Goal: Ask a question

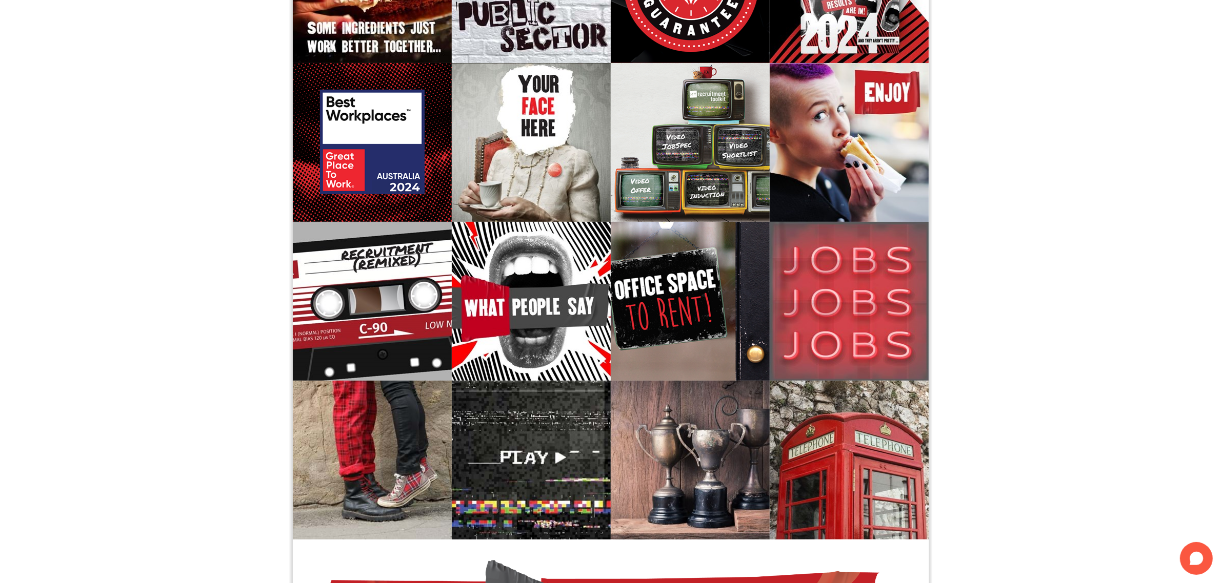
scroll to position [109, 0]
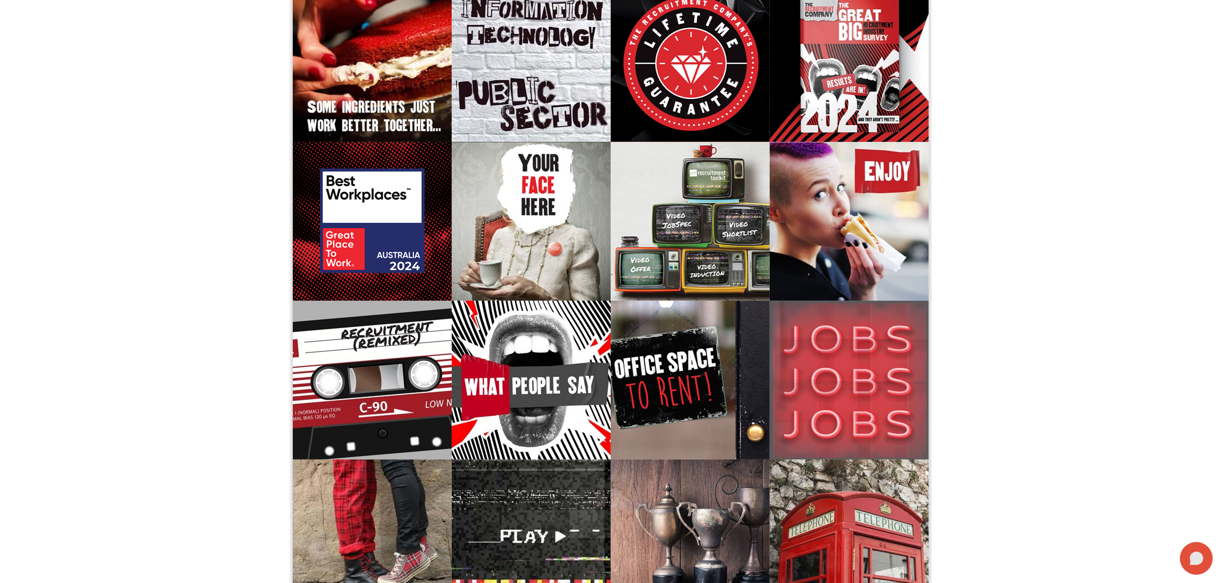
click at [1200, 562] on icon at bounding box center [1196, 558] width 14 height 13
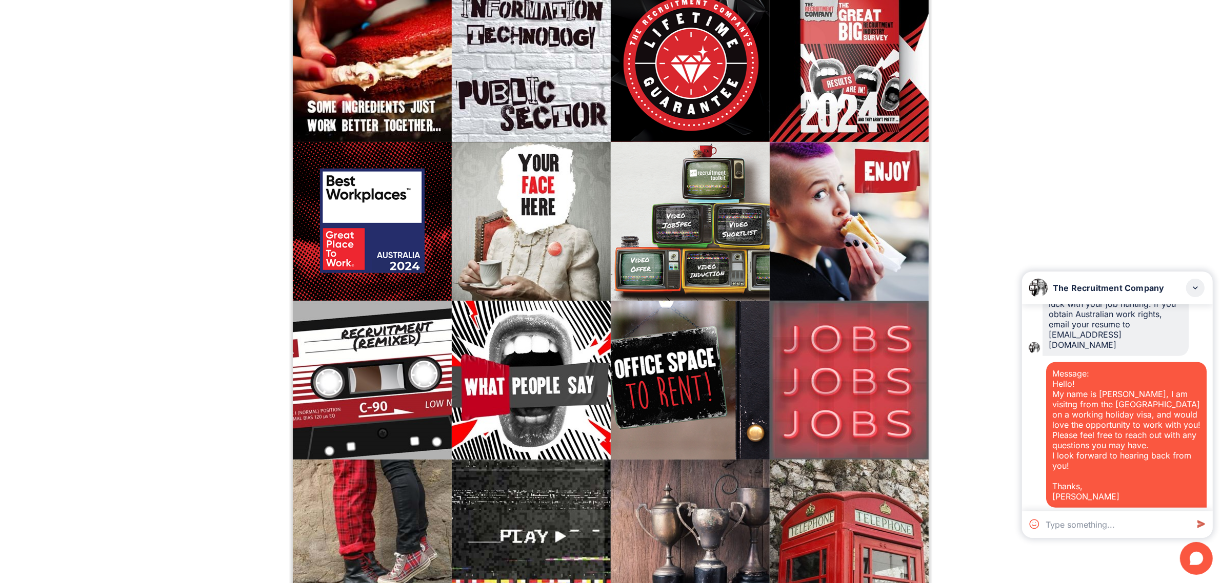
scroll to position [1523, 0]
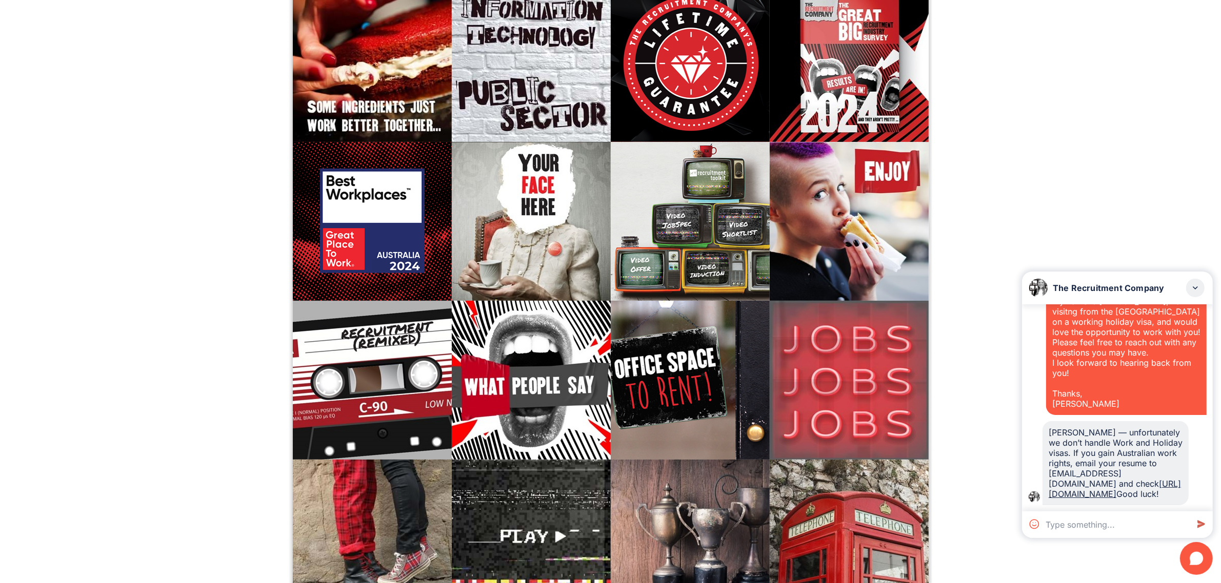
click at [1098, 519] on textarea at bounding box center [1114, 525] width 147 height 27
type textarea "Hi, I am currently a secondary teacher looking to transition to a corporate rol…"
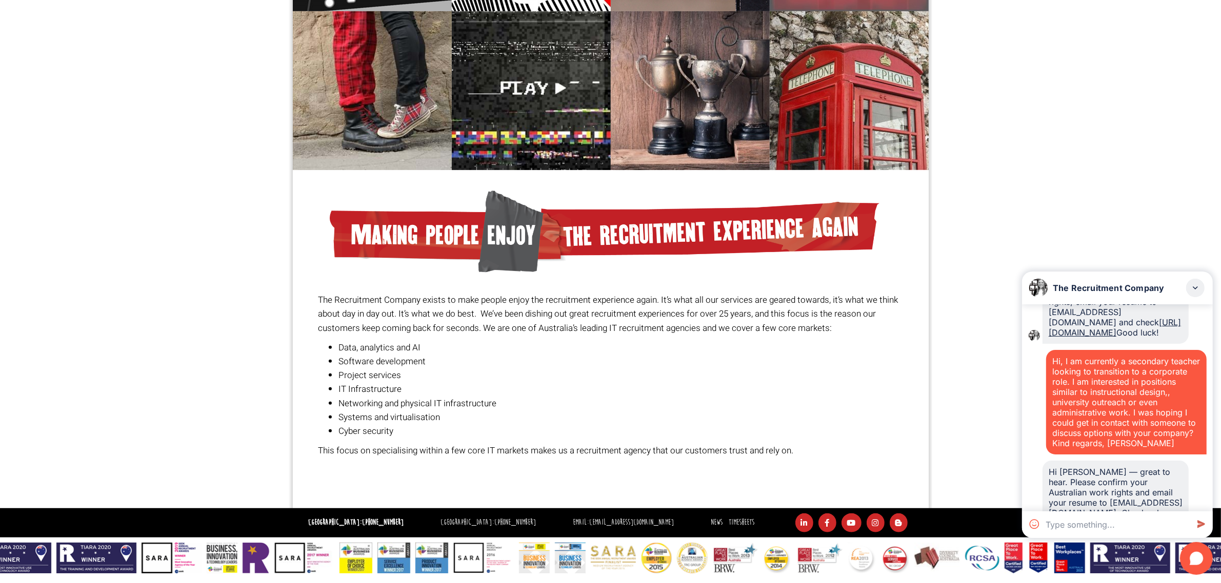
scroll to position [1724, 0]
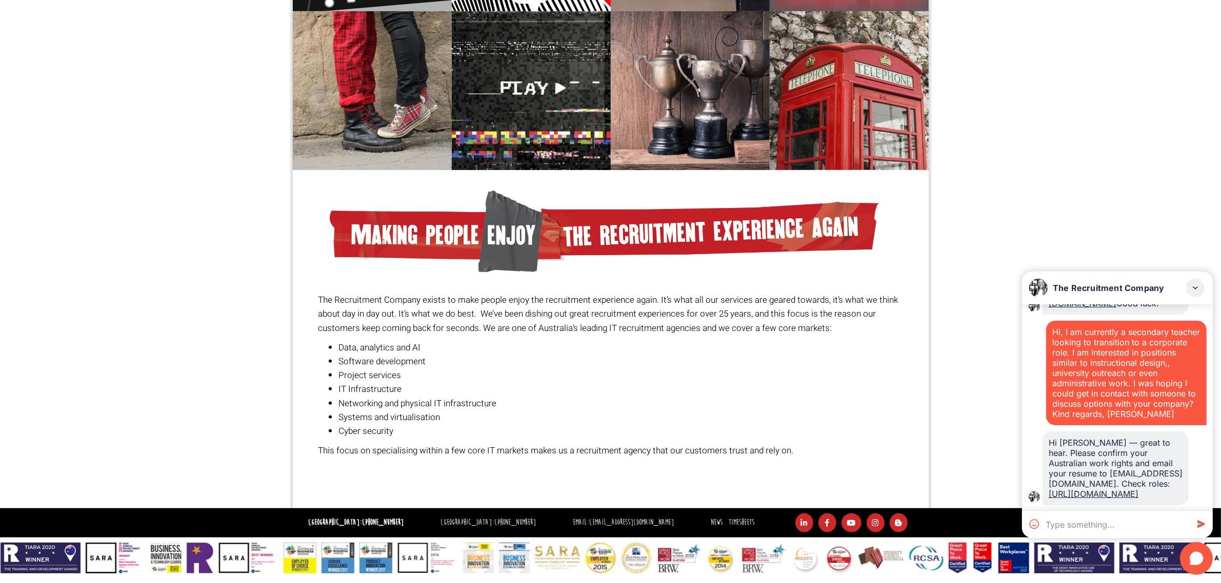
click at [1122, 518] on textarea at bounding box center [1114, 525] width 147 height 27
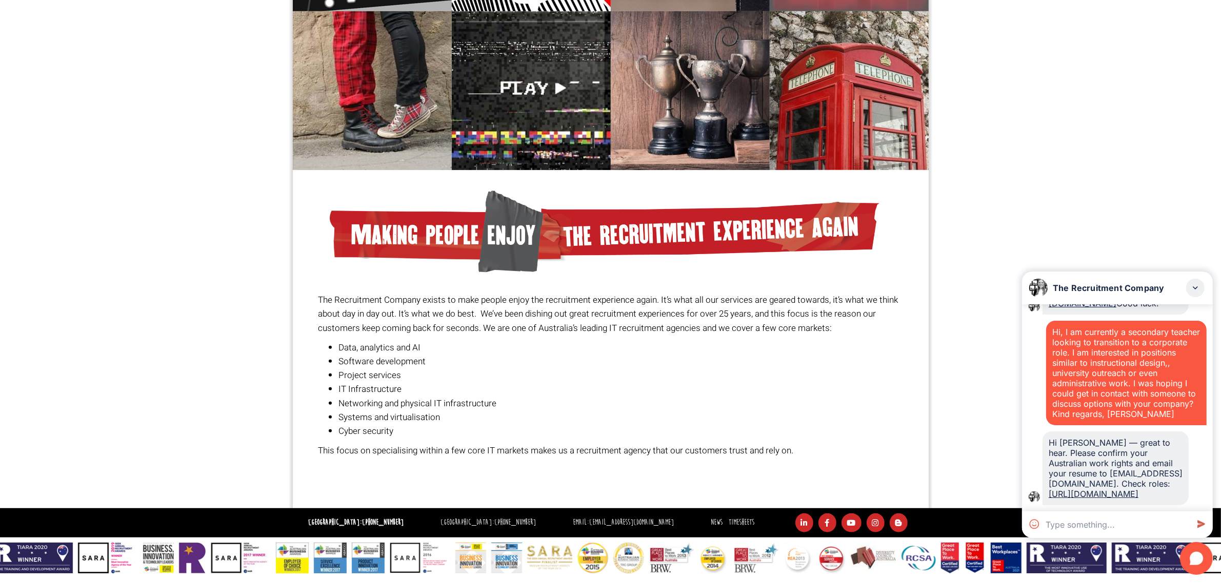
paste textarea "Dear [PERSON_NAME], Myself [PERSON_NAME], Born in [DEMOGRAPHIC_DATA] and curren…"
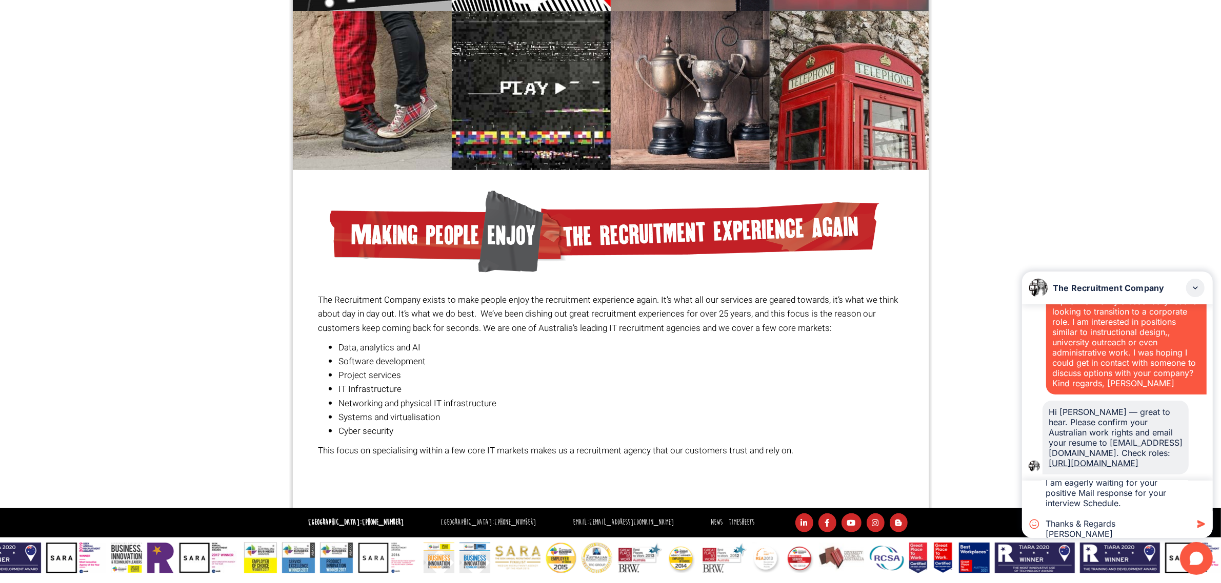
type textarea "Dear [PERSON_NAME], Myself [PERSON_NAME], Born in [DEMOGRAPHIC_DATA] and curren…"
click at [1199, 518] on icon at bounding box center [1200, 524] width 18 height 18
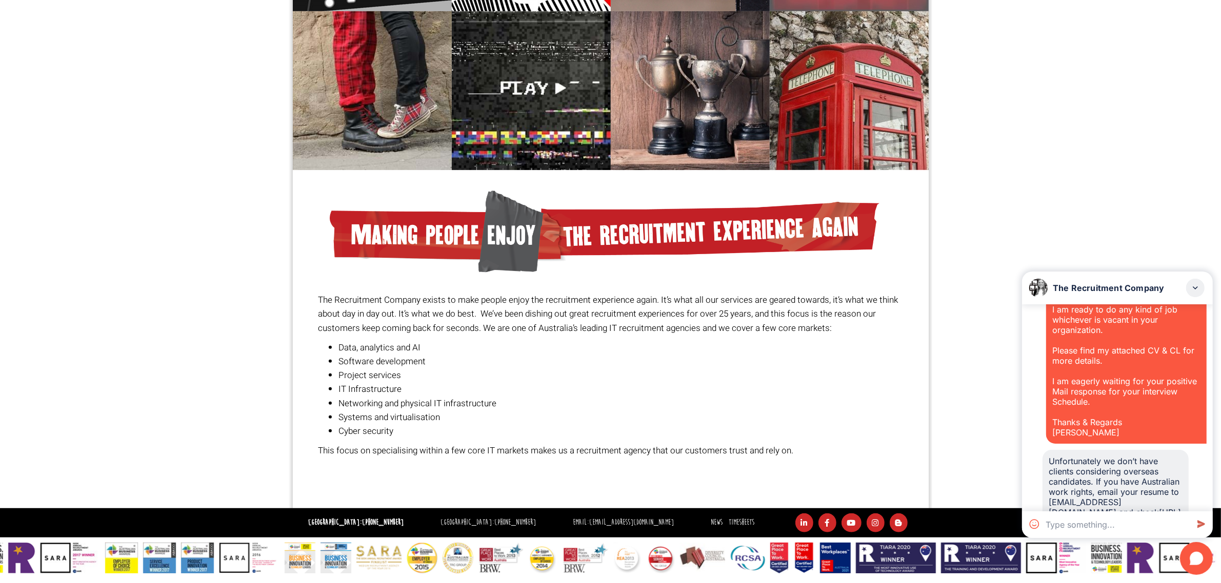
scroll to position [2079, 0]
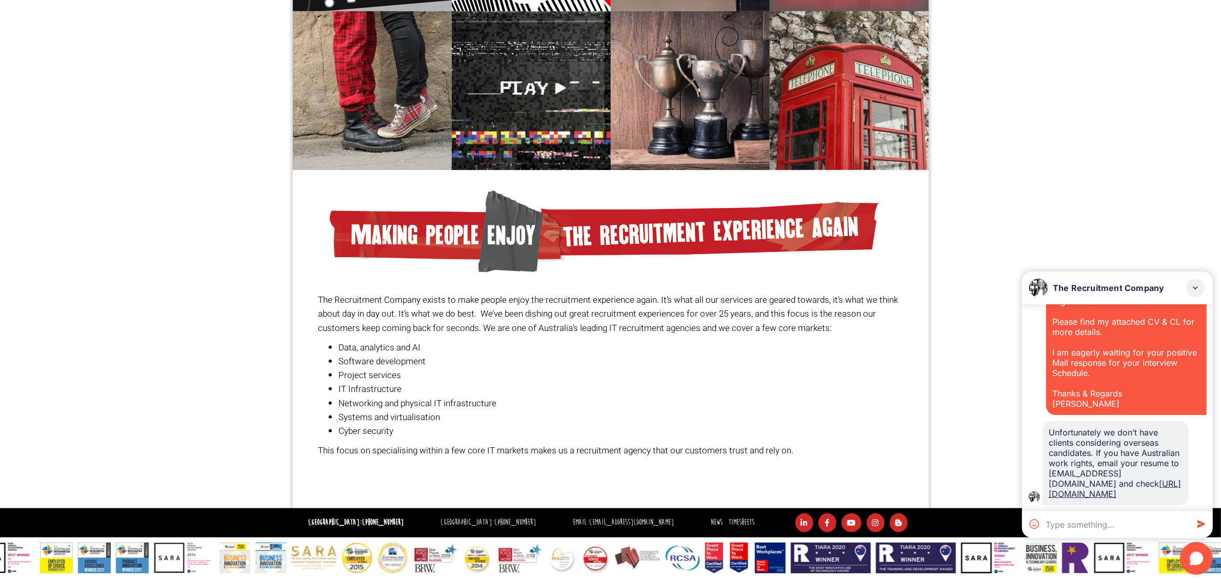
click at [1122, 521] on textarea at bounding box center [1114, 525] width 147 height 27
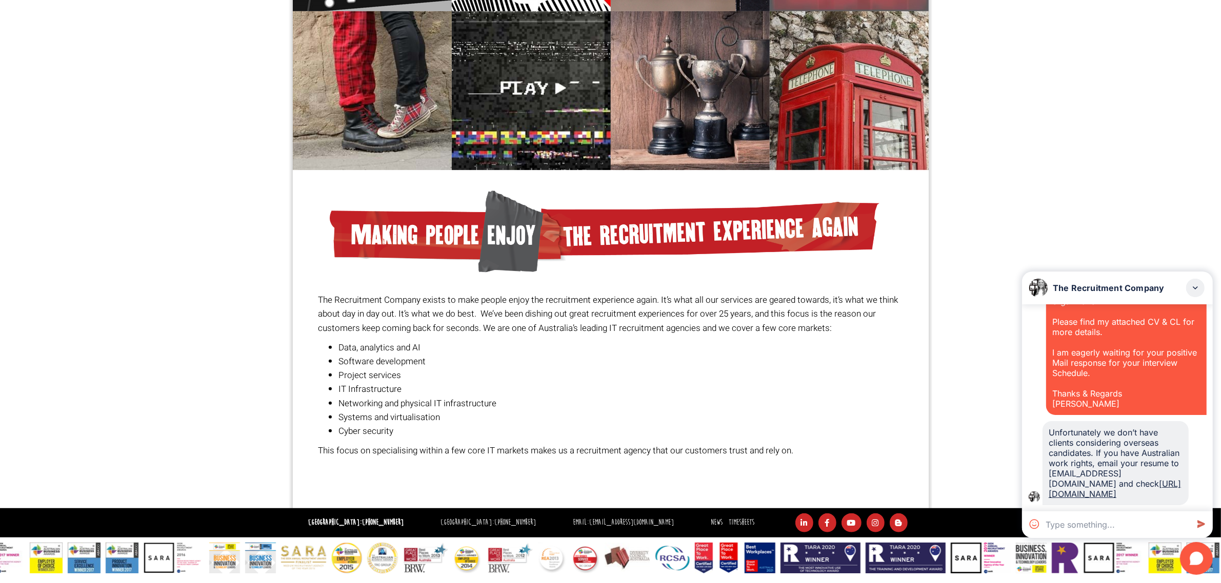
paste textarea "Hi, I hope this email finds you well. My name is [PERSON_NAME], and I recently …"
type textarea "Hi, I hope this email finds you well. My name is [PERSON_NAME], and I recently …"
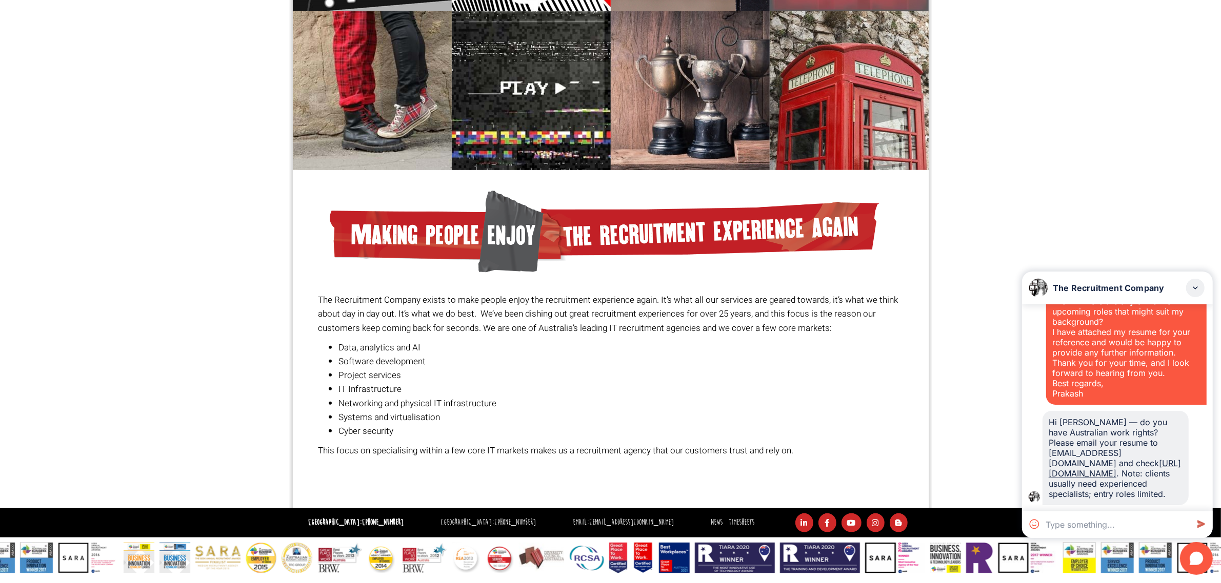
scroll to position [2557, 0]
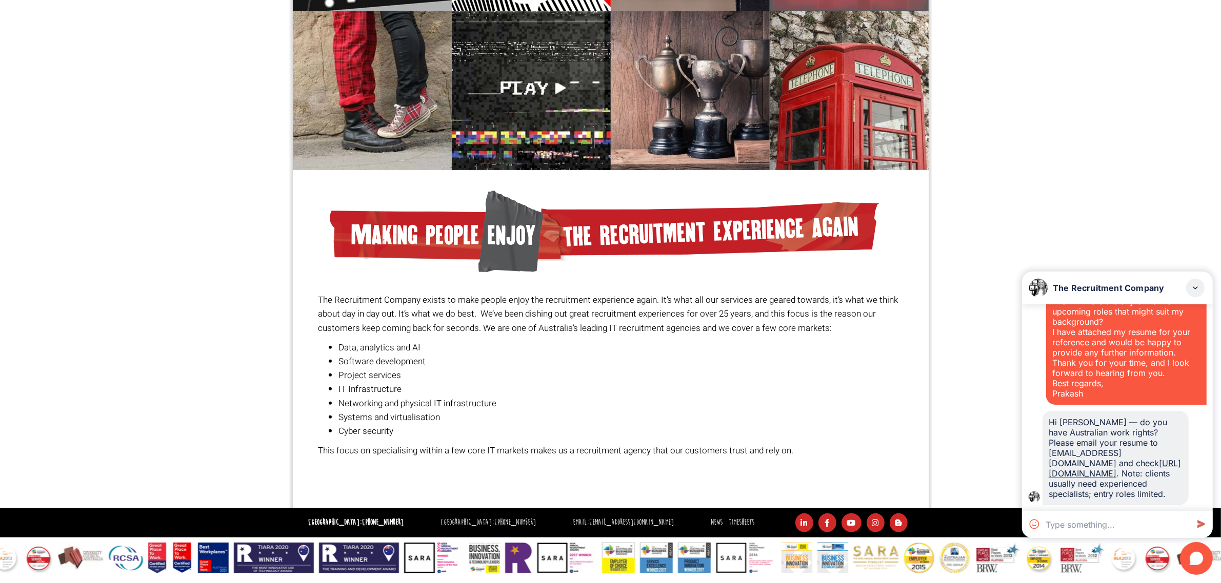
click at [1104, 520] on textarea at bounding box center [1114, 525] width 147 height 27
paste textarea "Hi [PERSON_NAME], I hope you’re feeling better! When you’re able to, or if you …"
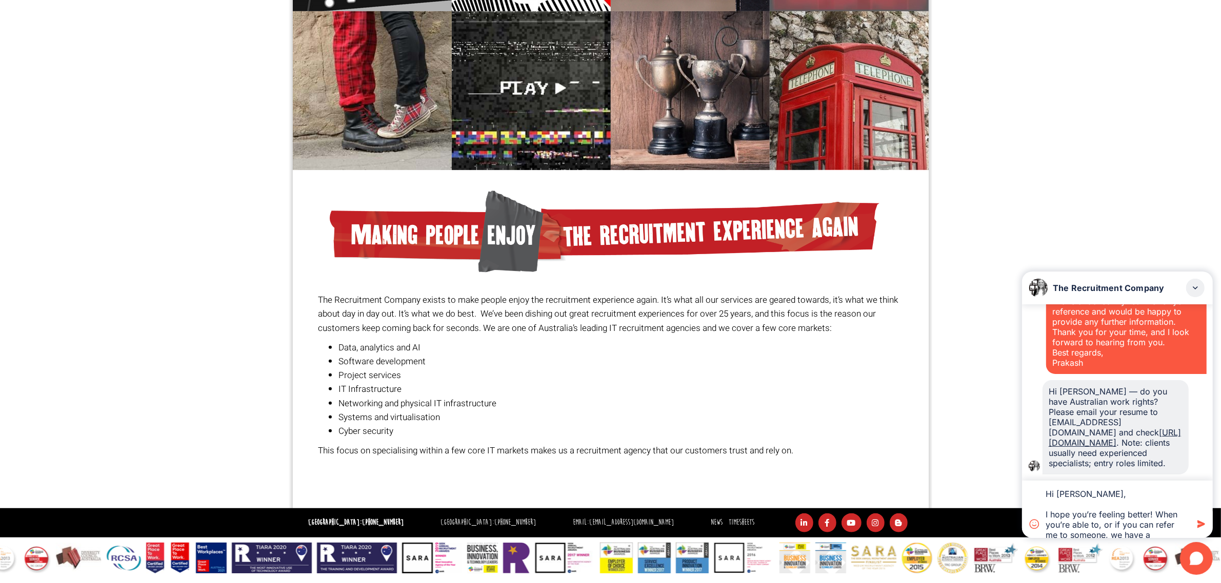
scroll to position [165, 0]
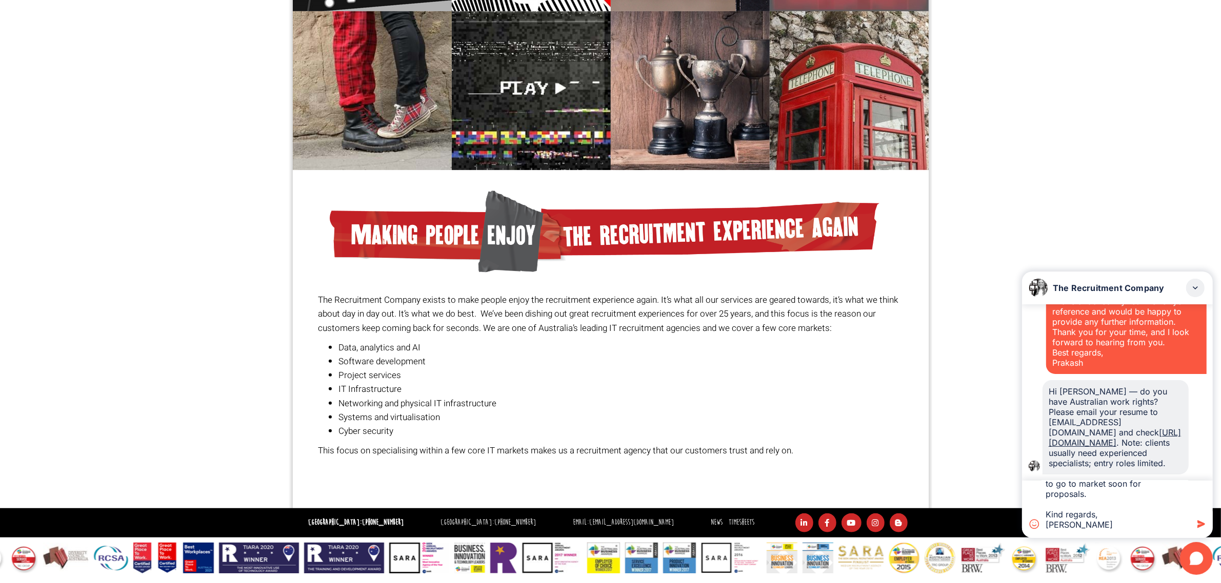
type textarea "Hi [PERSON_NAME], I hope you’re feeling better! When you’re able to, or if you …"
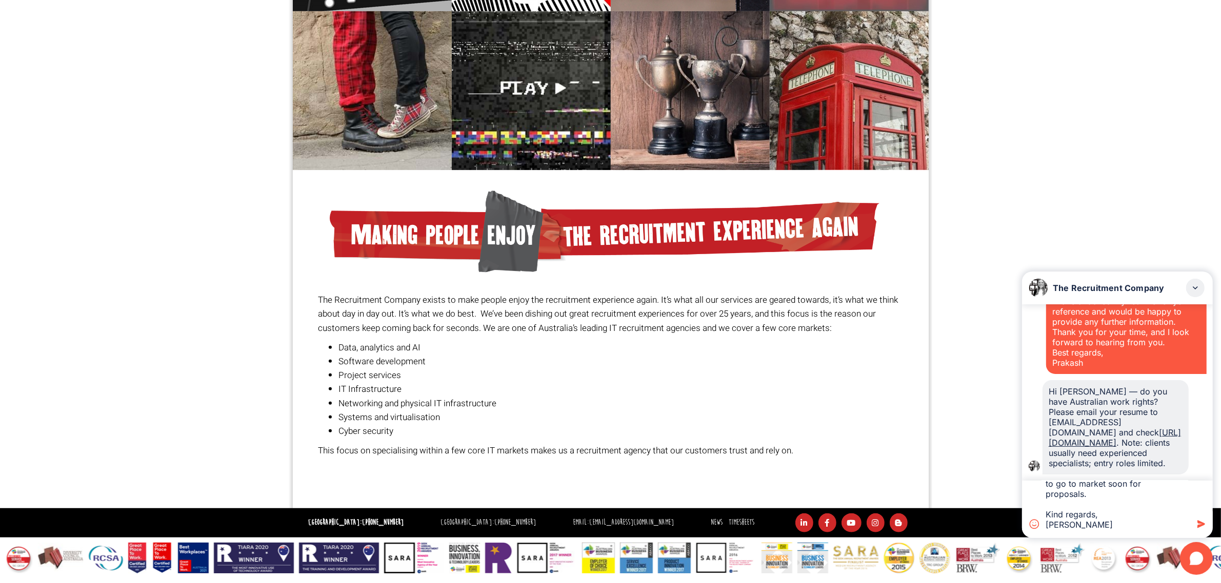
click at [1074, 521] on textarea "Hi [PERSON_NAME], I hope you’re feeling better! When you’re able to, or if you …" at bounding box center [1114, 509] width 147 height 57
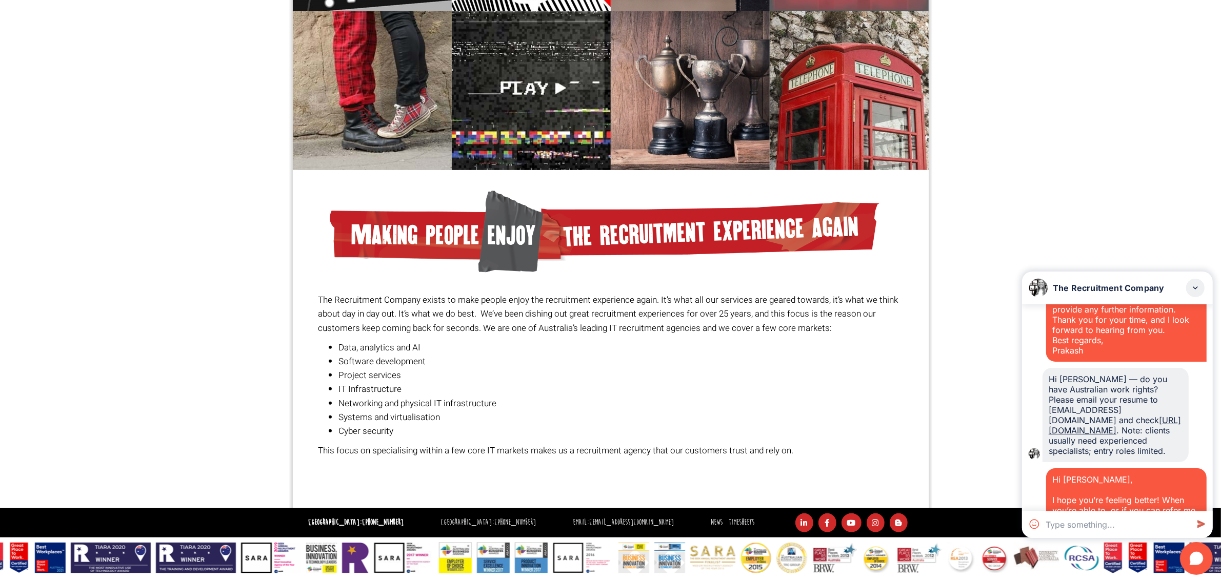
scroll to position [2416, 0]
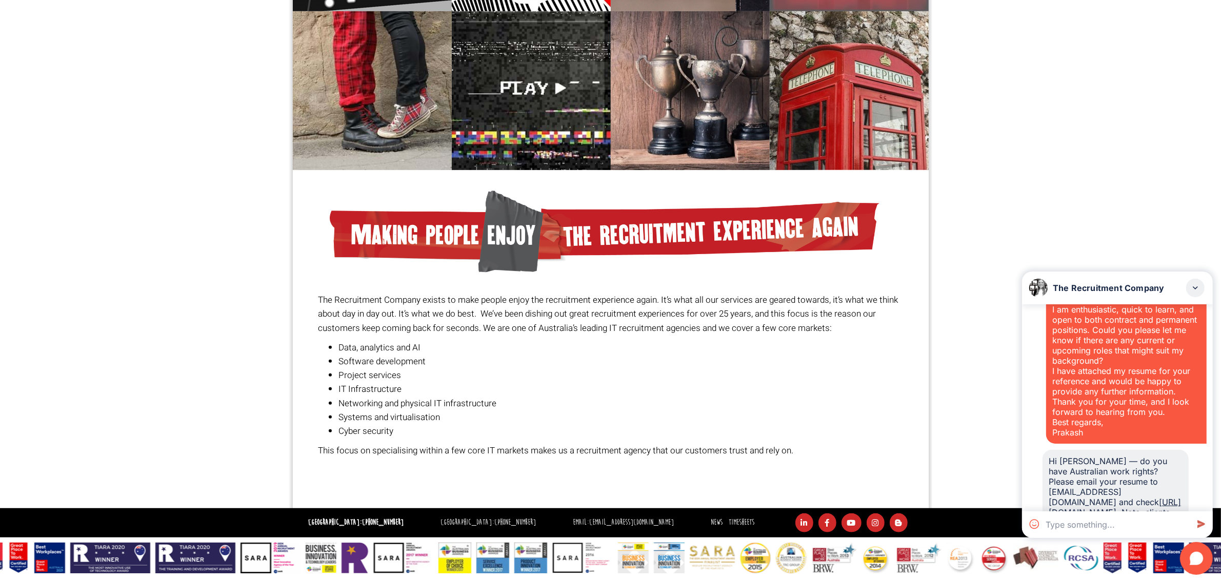
drag, startPoint x: 1085, startPoint y: 491, endPoint x: 1041, endPoint y: 390, distance: 110.0
click at [1041, 390] on div "Hello! I’m TRC Chat Bot from The Recruitment Company. Are you looking for a job…" at bounding box center [1117, 408] width 191 height 207
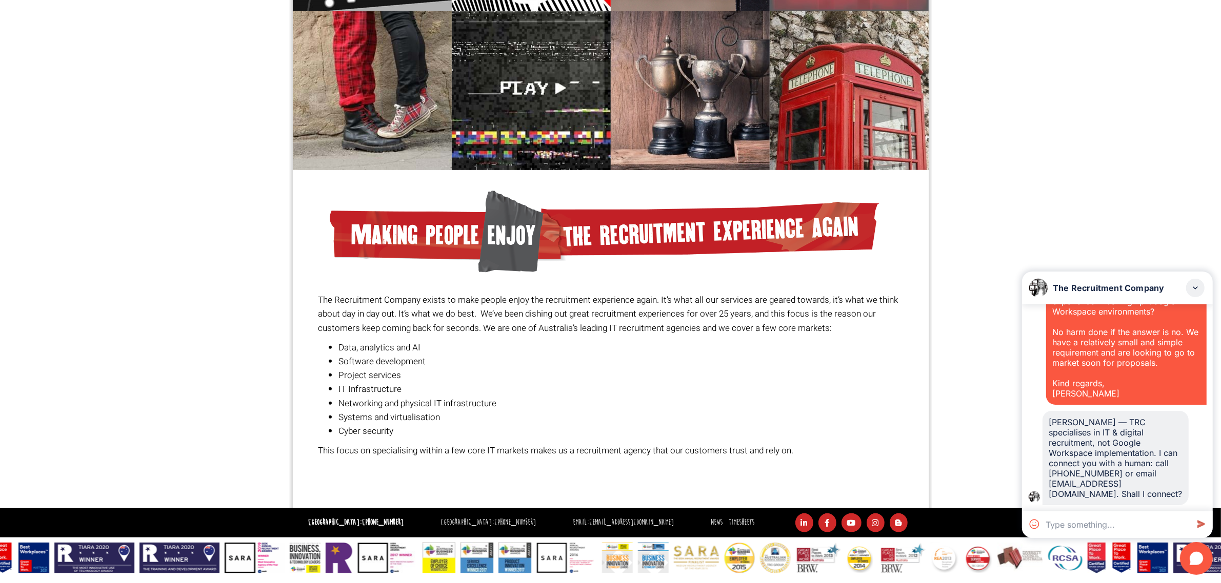
scroll to position [2849, 0]
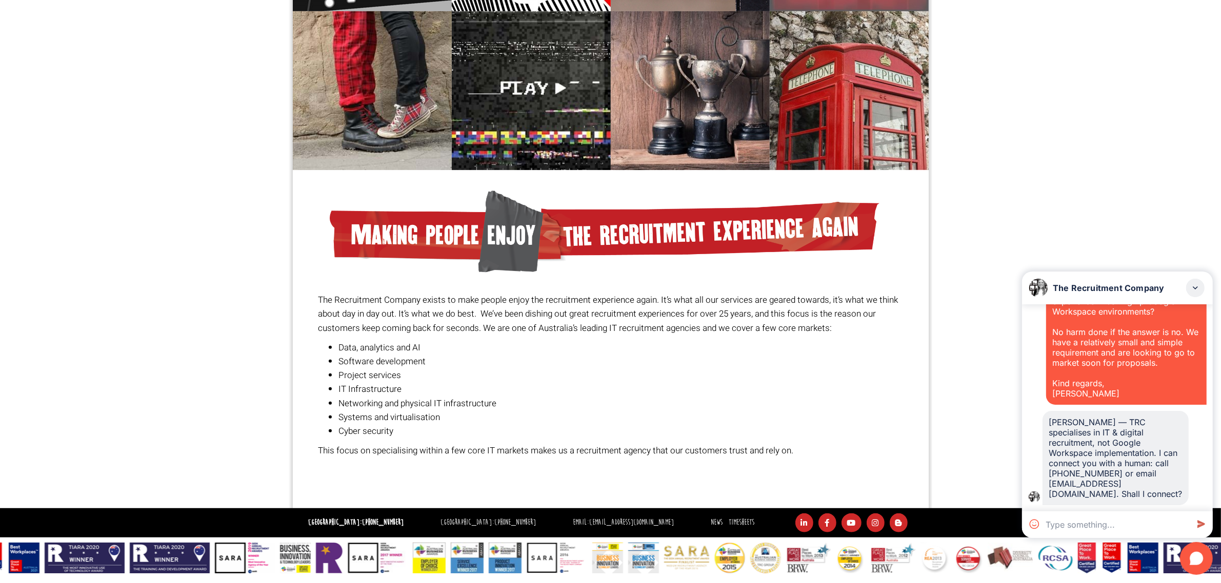
drag, startPoint x: 1141, startPoint y: 490, endPoint x: 1050, endPoint y: 441, distance: 102.7
click at [1050, 441] on div "[PERSON_NAME] — TRC specialises in IT & digital recruitment, not Google Workspa…" at bounding box center [1115, 458] width 134 height 82
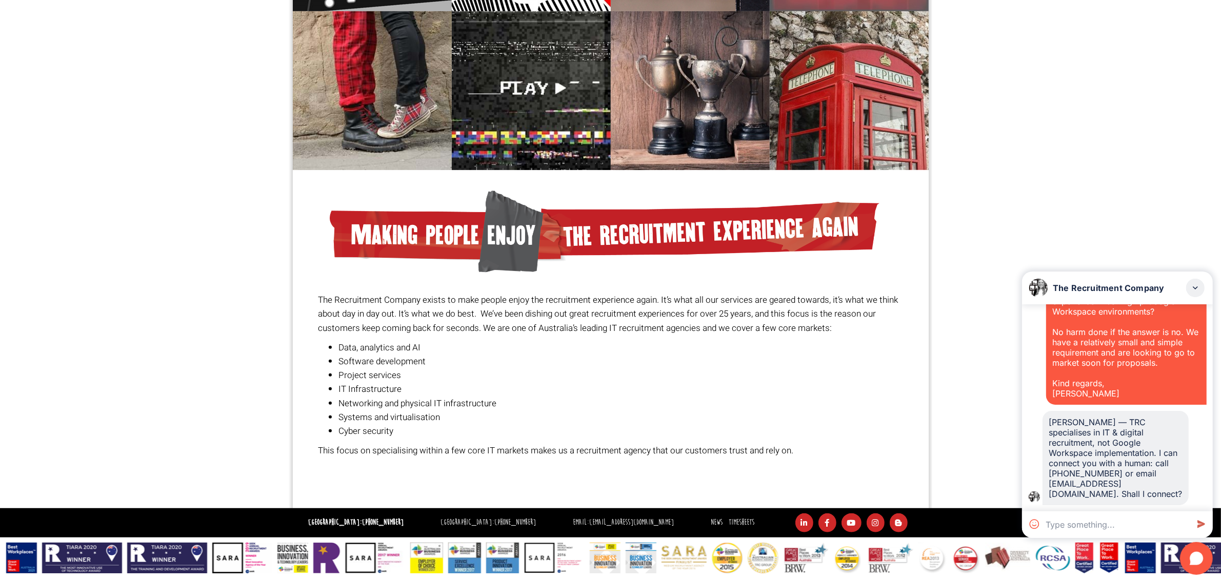
click at [1051, 431] on div "[PERSON_NAME] — TRC specialises in IT & digital recruitment, not Google Workspa…" at bounding box center [1115, 458] width 134 height 82
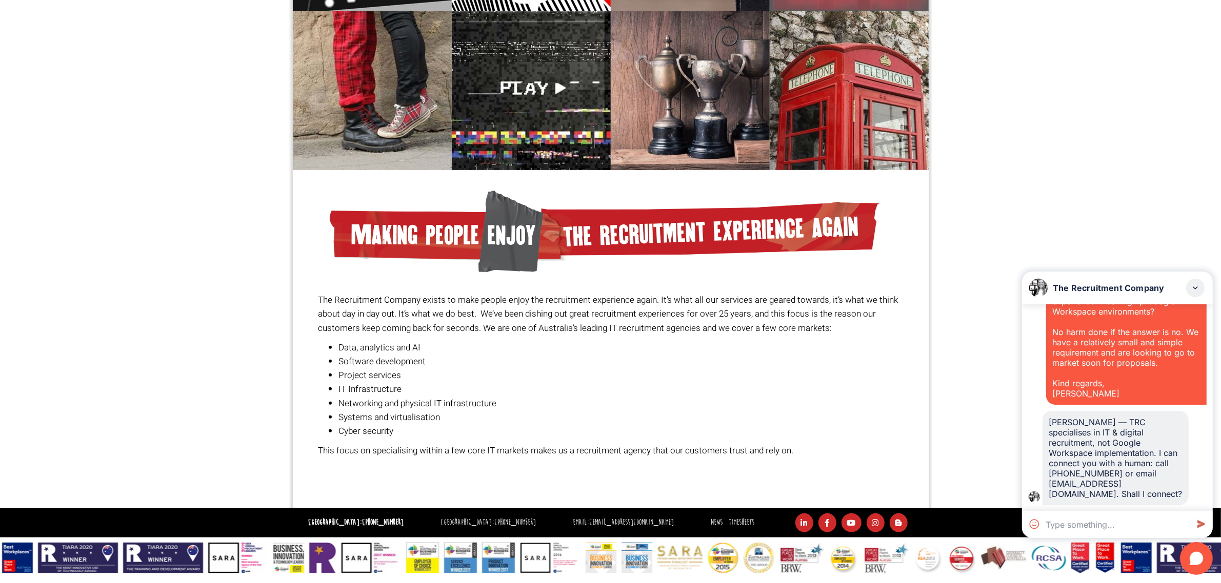
scroll to position [2850, 0]
drag, startPoint x: 1049, startPoint y: 431, endPoint x: 1138, endPoint y: 500, distance: 112.5
click at [1138, 500] on div "[PERSON_NAME] — TRC specialises in IT & digital recruitment, not Google Workspa…" at bounding box center [1115, 458] width 146 height 94
click at [1143, 496] on div "[PERSON_NAME] — TRC specialises in IT & digital recruitment, not Google Workspa…" at bounding box center [1115, 458] width 134 height 82
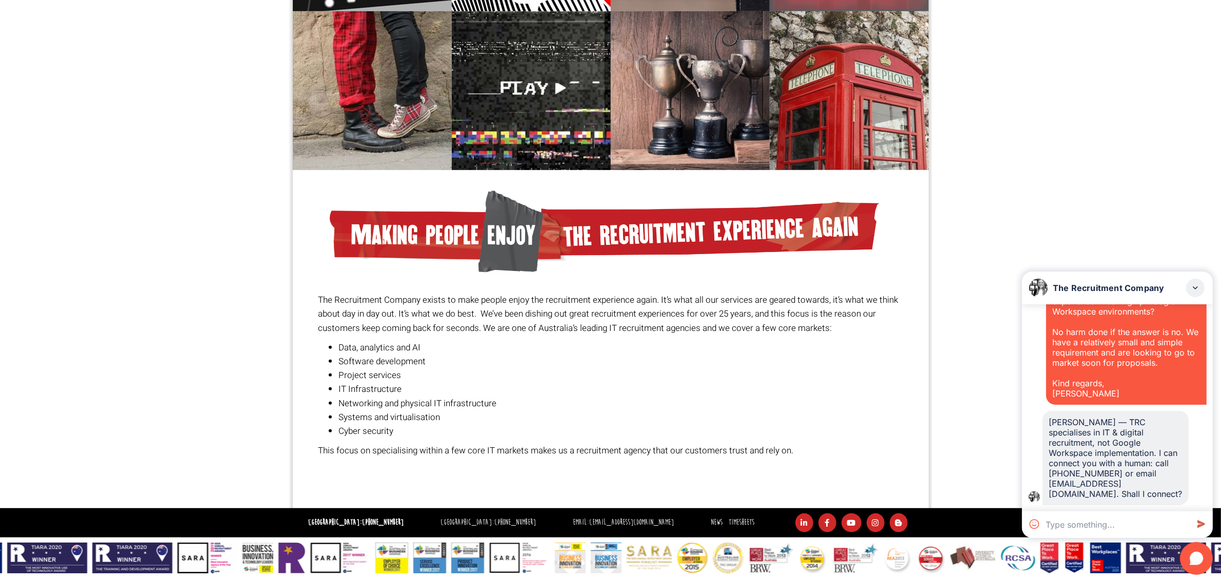
click at [1165, 468] on div "[PERSON_NAME] — TRC specialises in IT & digital recruitment, not Google Workspa…" at bounding box center [1115, 458] width 134 height 82
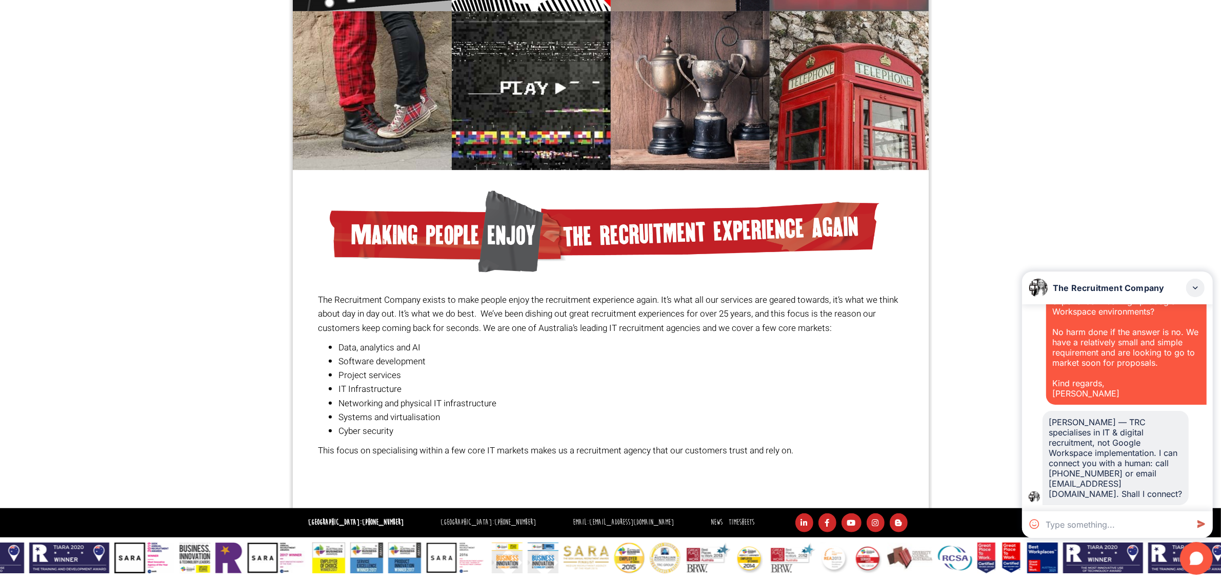
click at [1134, 529] on textarea at bounding box center [1114, 525] width 147 height 27
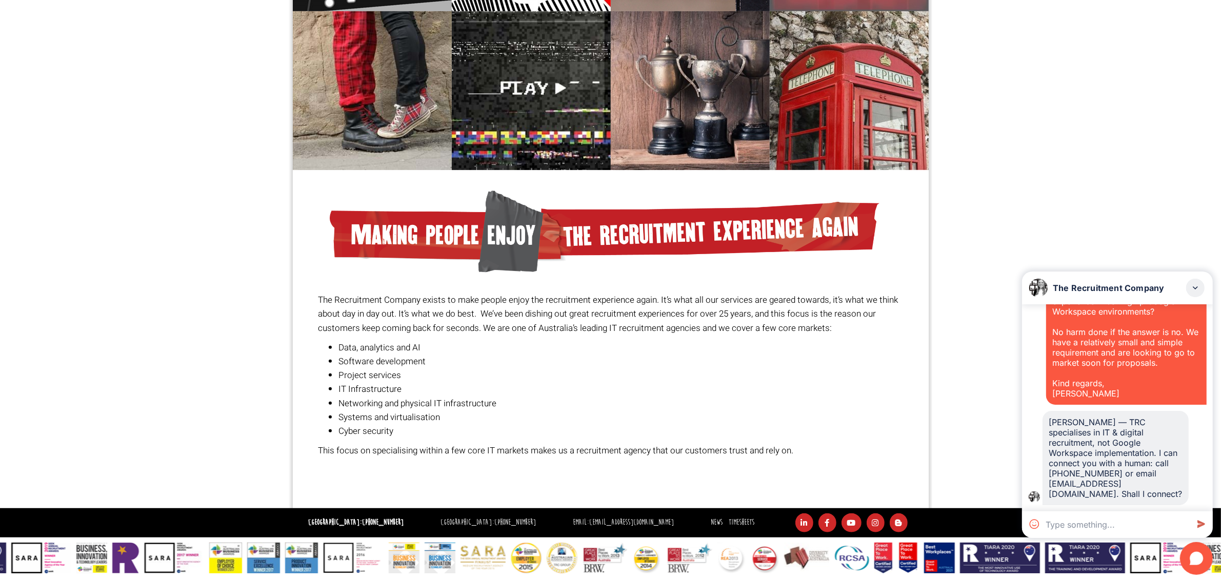
click at [1108, 532] on textarea at bounding box center [1114, 525] width 147 height 27
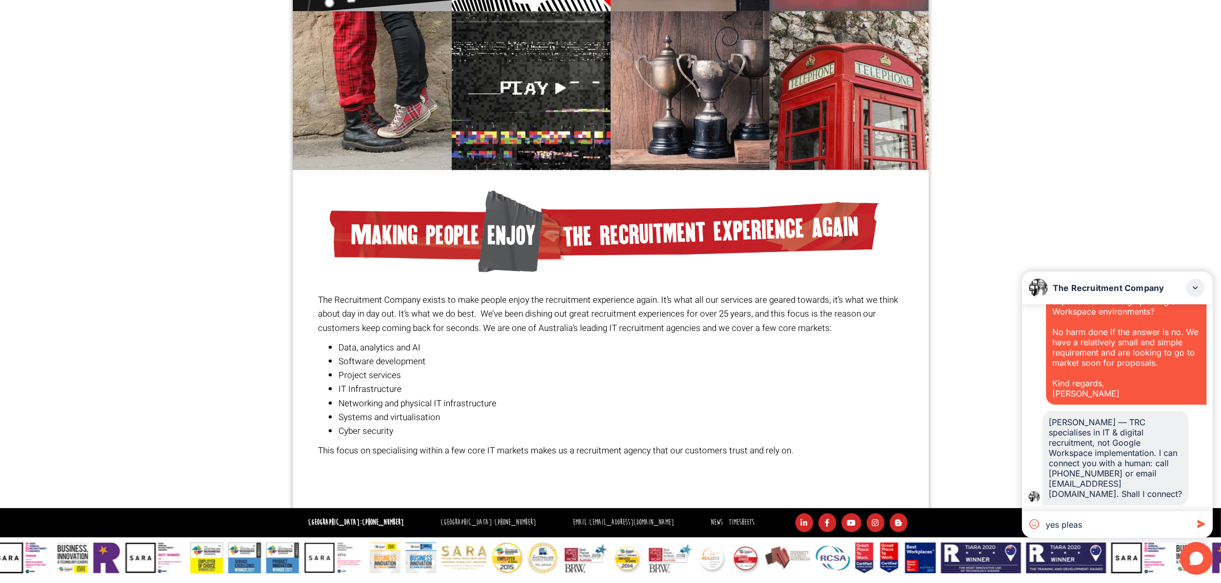
type textarea "yes please"
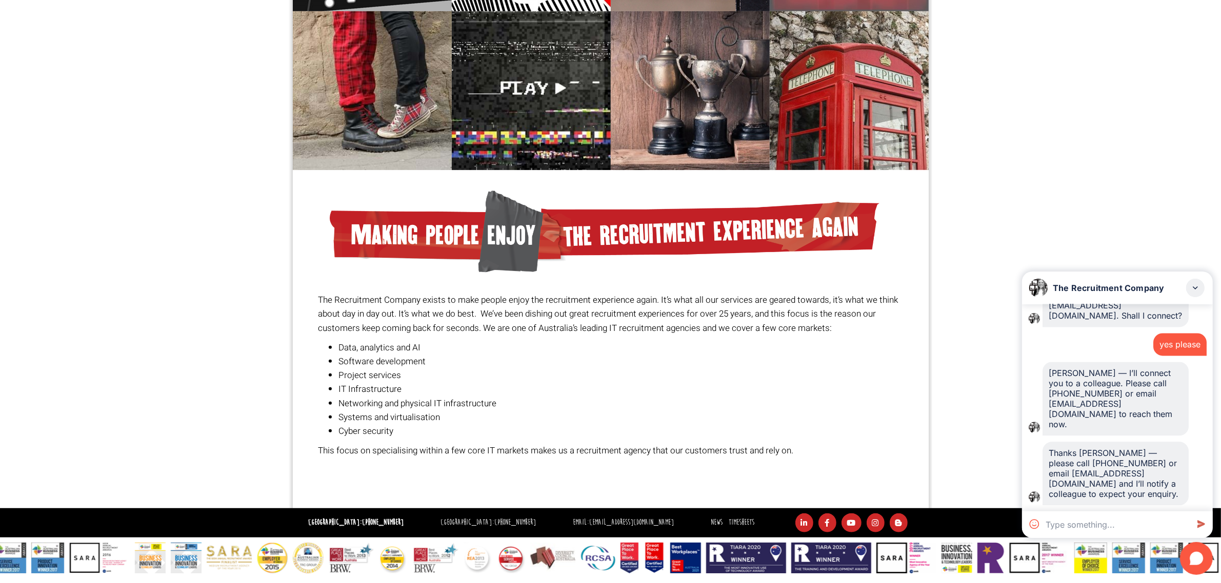
scroll to position [3018, 0]
